Goal: Obtain resource: Download file/media

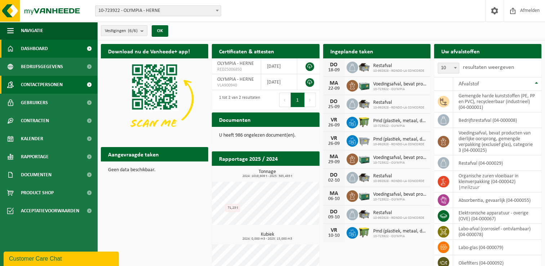
click at [49, 83] on span "Contactpersonen" at bounding box center [42, 85] width 42 height 18
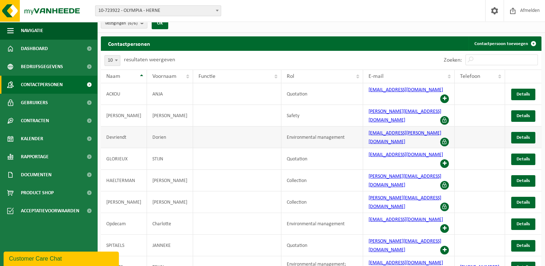
scroll to position [12, 0]
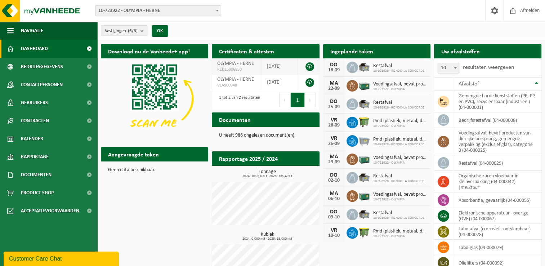
click at [307, 68] on link at bounding box center [309, 66] width 9 height 9
